Goal: Task Accomplishment & Management: Use online tool/utility

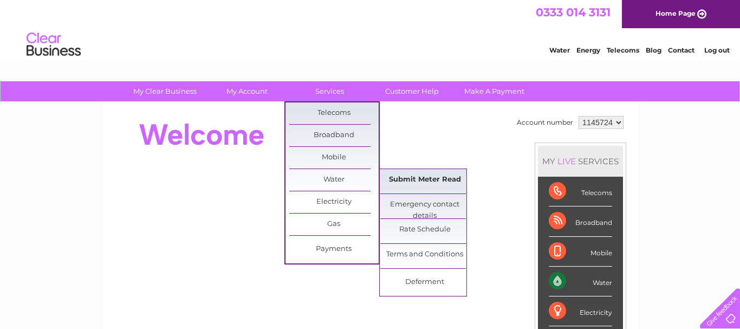
click at [404, 182] on link "Submit Meter Read" at bounding box center [424, 180] width 89 height 22
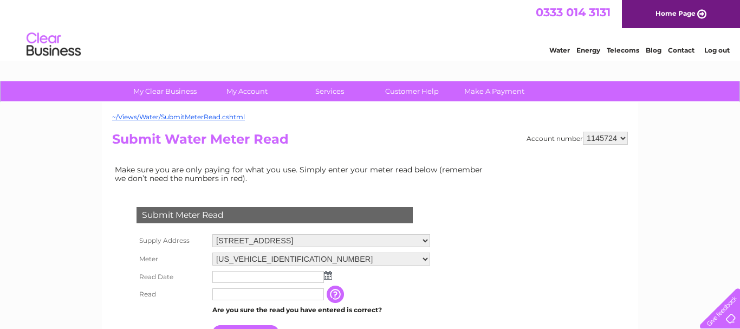
click at [217, 275] on input "text" at bounding box center [268, 277] width 112 height 12
click at [327, 275] on img at bounding box center [328, 275] width 8 height 9
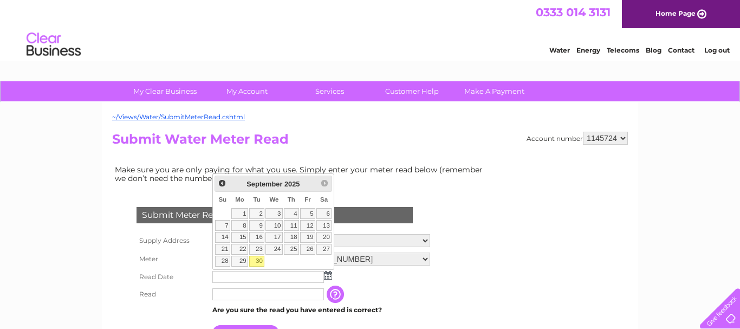
click at [258, 257] on link "30" at bounding box center [256, 261] width 15 height 11
type input "2025/09/30"
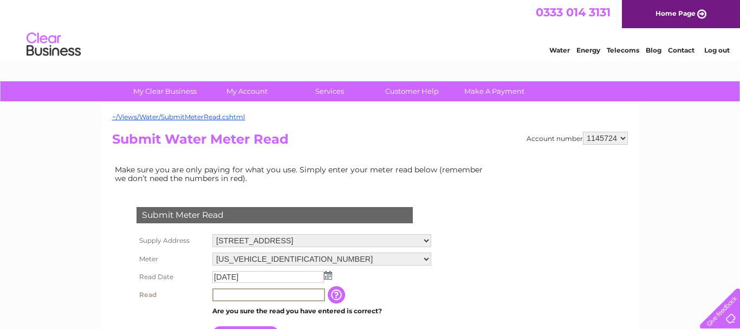
click at [226, 293] on input "text" at bounding box center [268, 294] width 113 height 13
type input "00014"
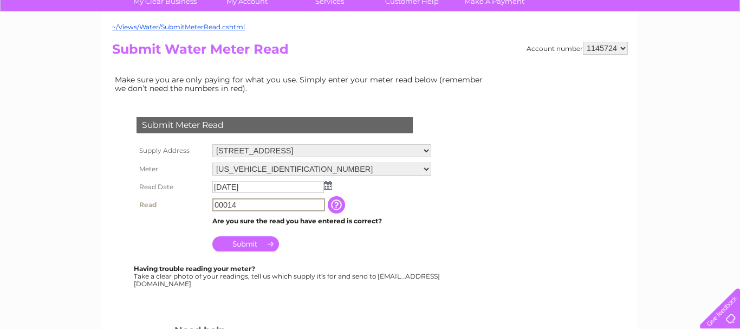
scroll to position [111, 0]
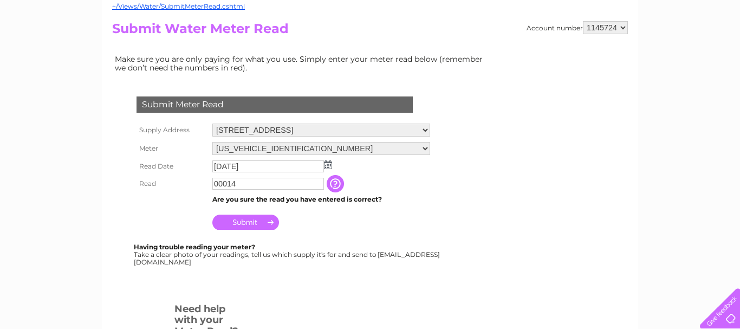
click at [242, 222] on input "Submit" at bounding box center [245, 222] width 67 height 15
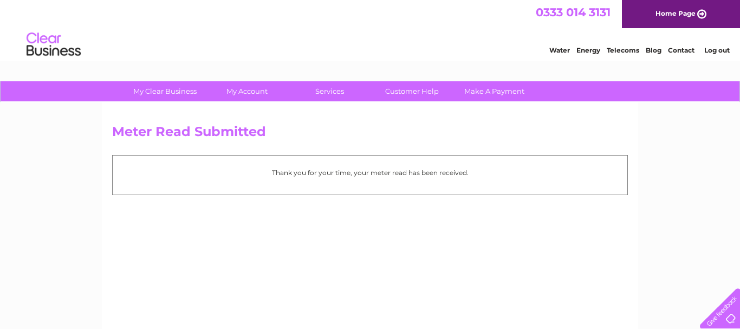
click at [711, 51] on link "Log out" at bounding box center [716, 50] width 25 height 8
